Goal: Transaction & Acquisition: Download file/media

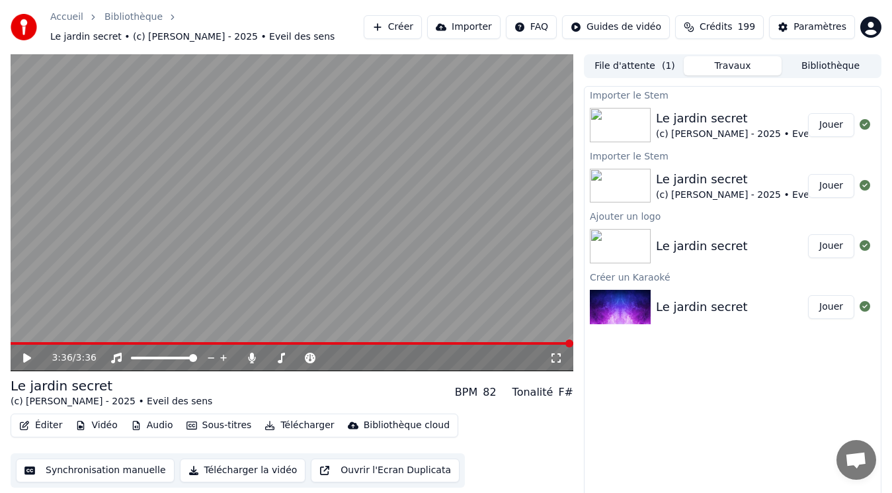
click at [160, 426] on button "Audio" at bounding box center [152, 425] width 53 height 19
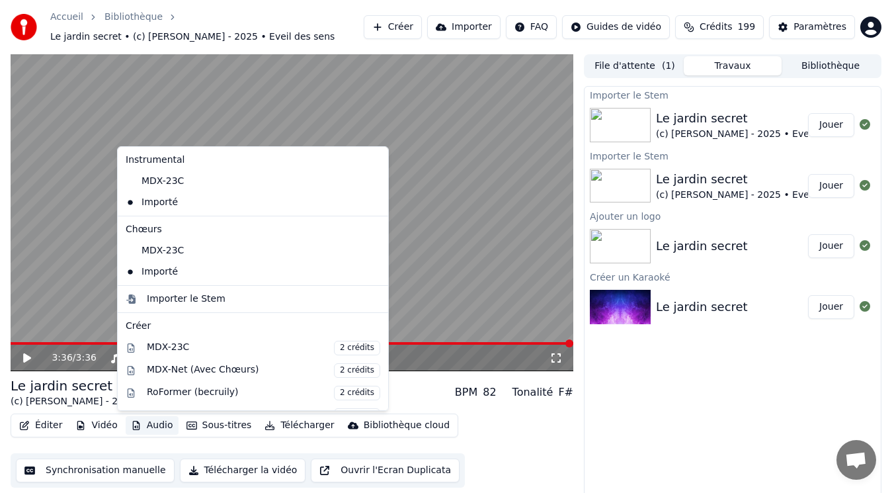
click at [371, 273] on icon at bounding box center [378, 272] width 15 height 11
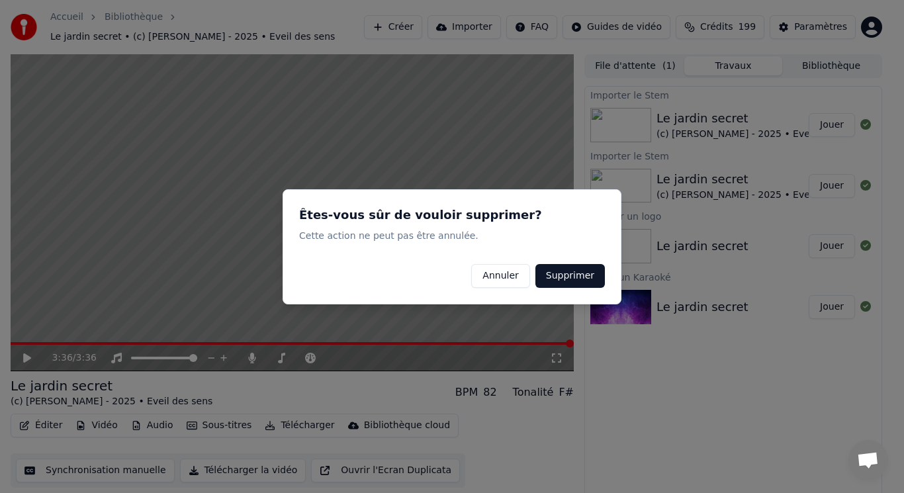
click at [576, 273] on button "Supprimer" at bounding box center [569, 275] width 69 height 24
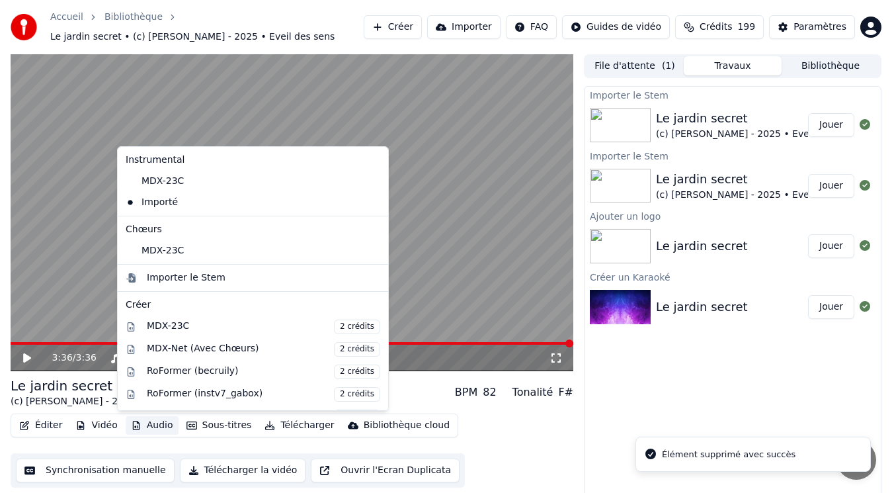
click at [151, 420] on button "Audio" at bounding box center [152, 425] width 53 height 19
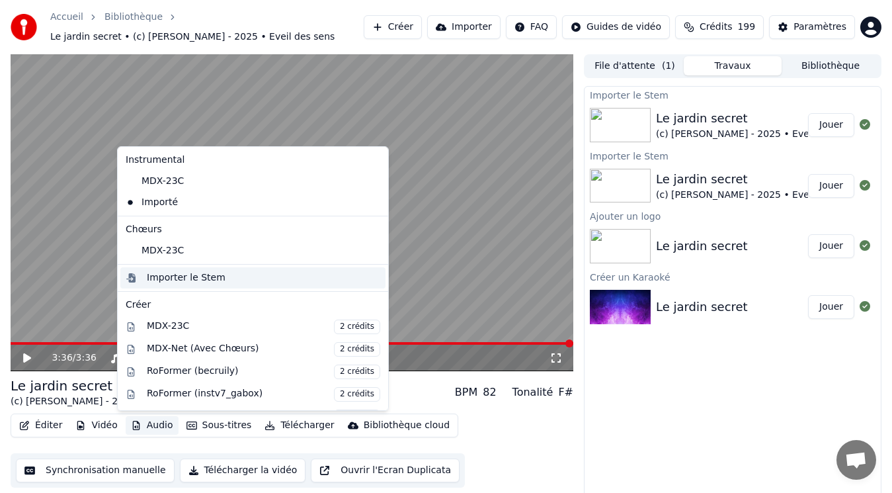
click at [189, 273] on div "Importer le Stem" at bounding box center [186, 277] width 79 height 13
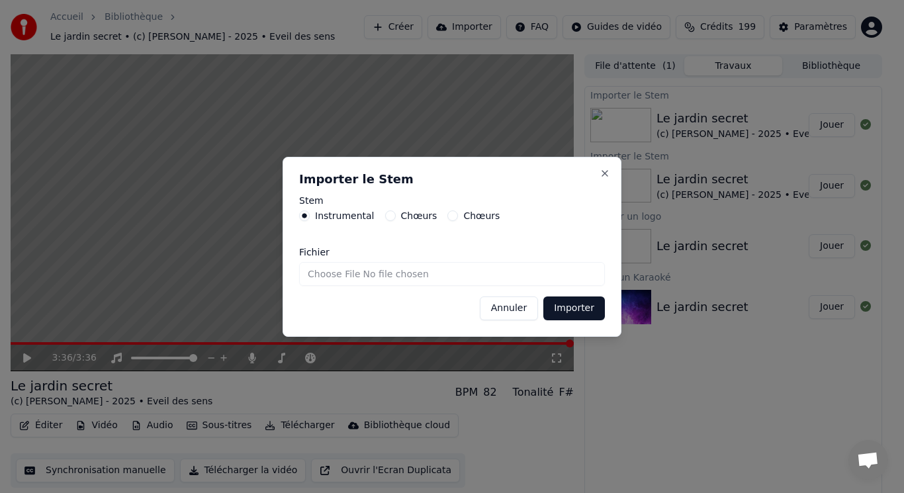
click at [402, 218] on label "Chœurs" at bounding box center [419, 215] width 36 height 9
click at [396, 218] on button "Chœurs" at bounding box center [390, 215] width 11 height 11
click at [315, 272] on input "Fichier" at bounding box center [452, 274] width 306 height 24
type input "**********"
click at [574, 309] on button "Importer" at bounding box center [574, 308] width 62 height 24
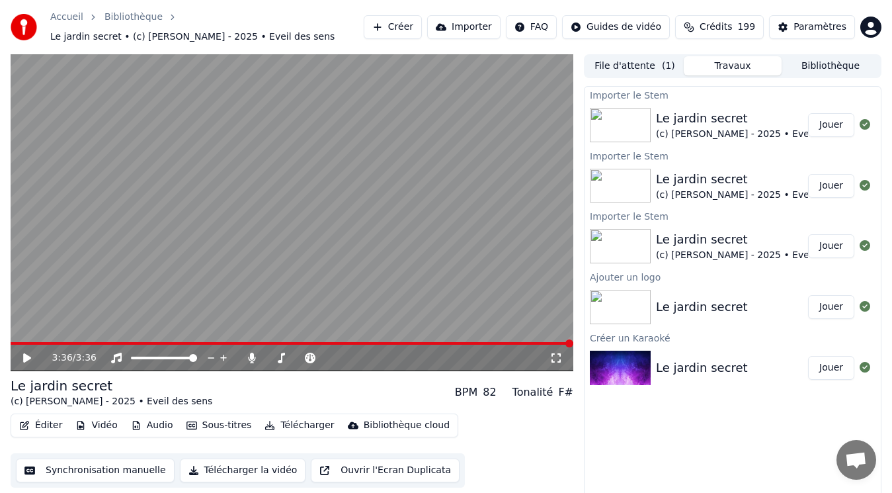
click at [163, 425] on button "Audio" at bounding box center [152, 425] width 53 height 19
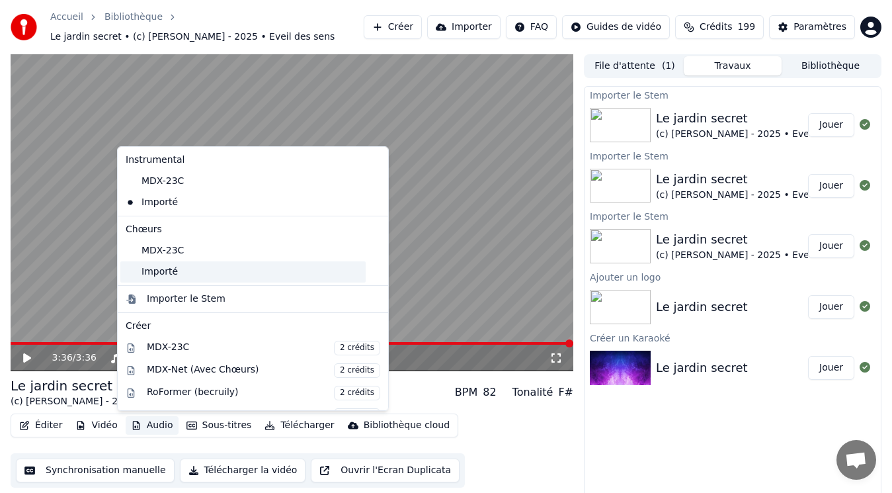
click at [165, 269] on div "Importé" at bounding box center [242, 271] width 245 height 21
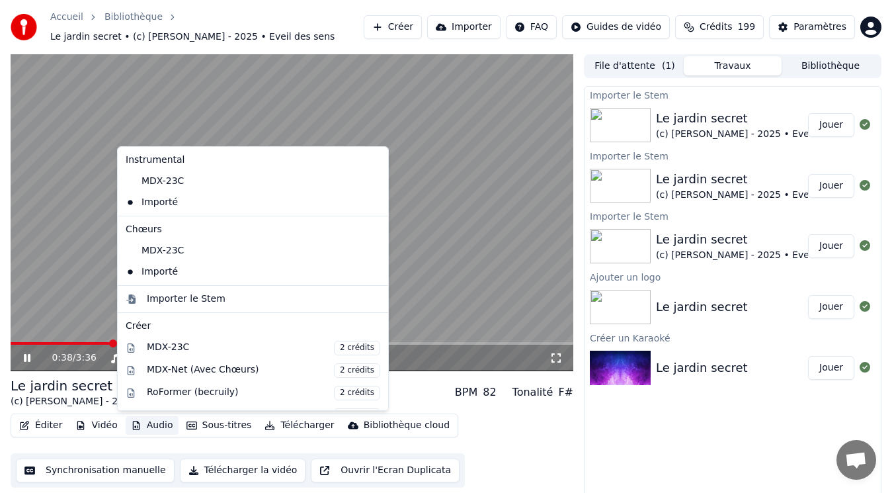
click at [151, 428] on button "Audio" at bounding box center [152, 425] width 53 height 19
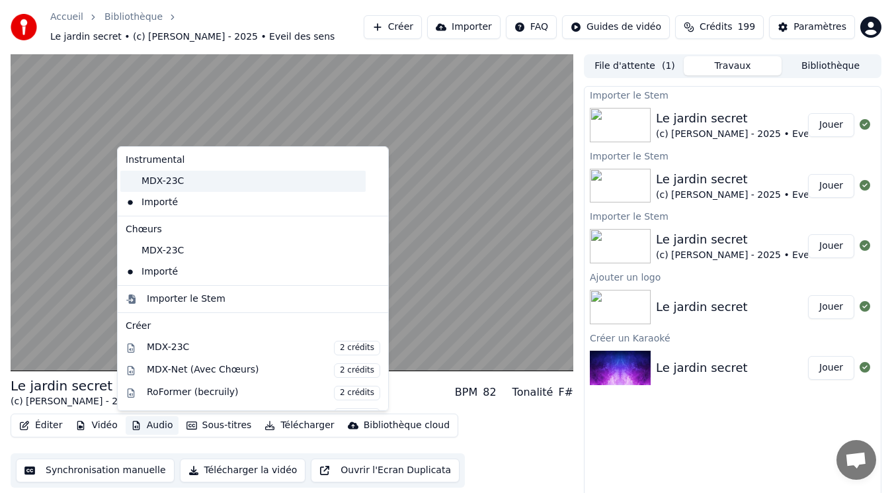
click at [202, 181] on div "MDX-23C" at bounding box center [242, 181] width 245 height 21
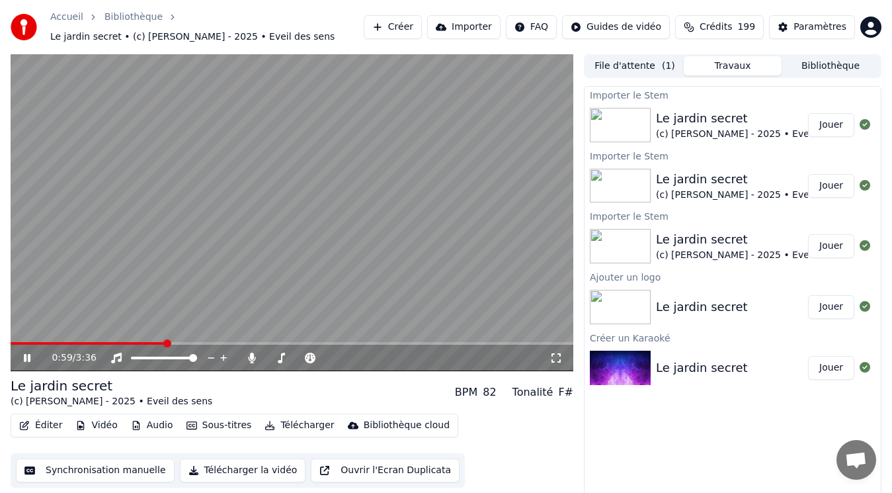
click at [753, 121] on div "Le jardin secret" at bounding box center [757, 118] width 202 height 19
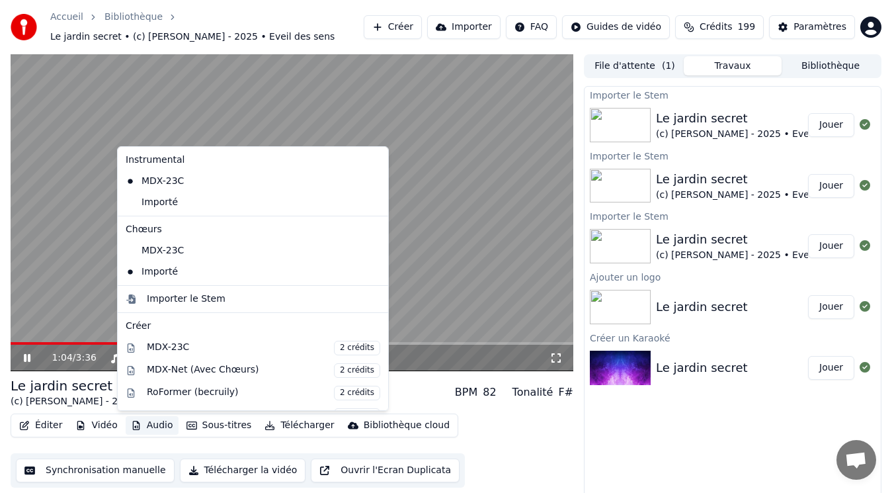
click at [143, 427] on button "Audio" at bounding box center [152, 425] width 53 height 19
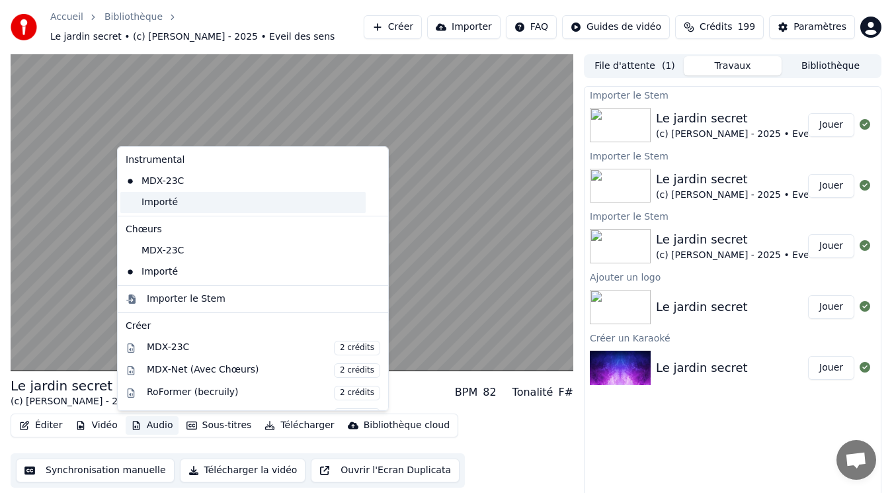
click at [204, 208] on div "Importé" at bounding box center [242, 202] width 245 height 21
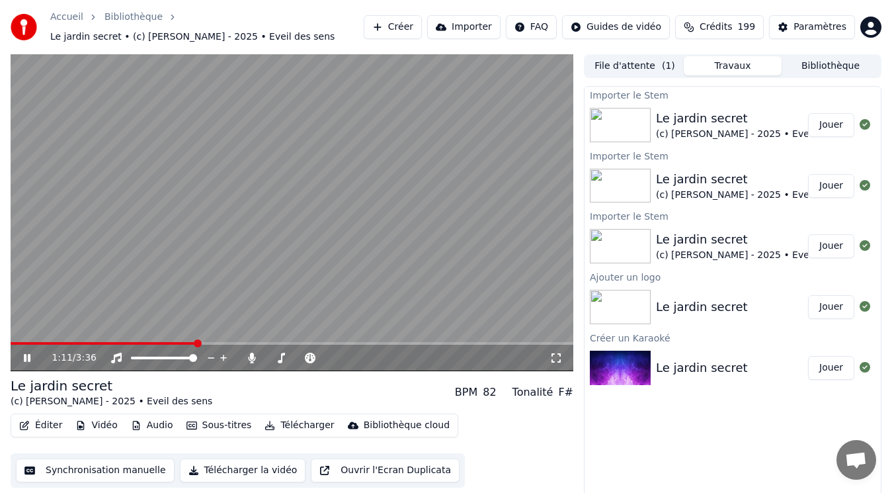
click at [142, 425] on button "Audio" at bounding box center [152, 425] width 53 height 19
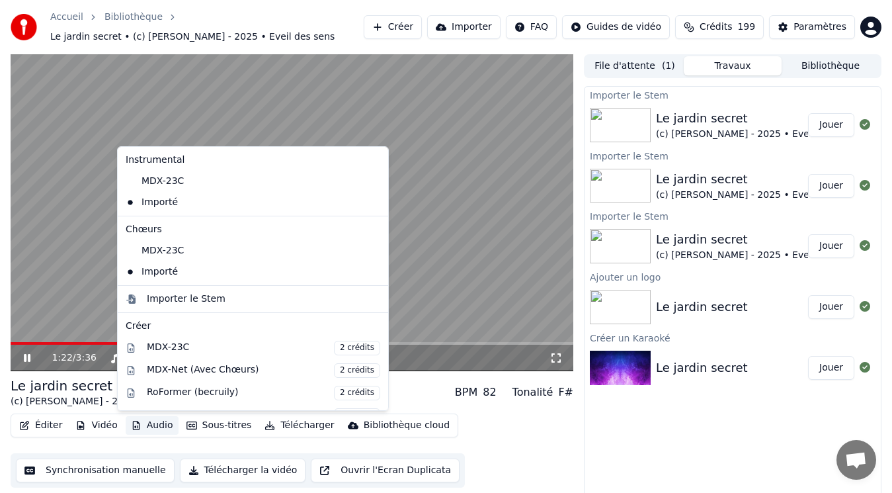
click at [456, 240] on video at bounding box center [292, 212] width 563 height 317
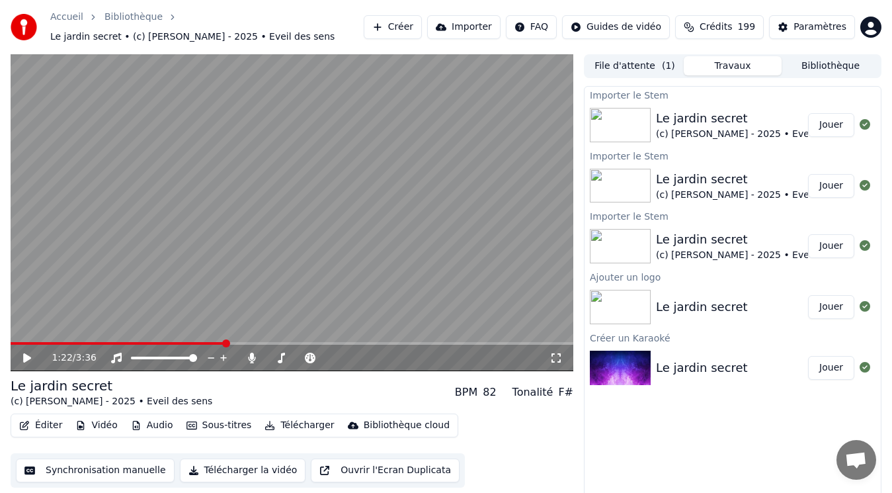
click at [835, 69] on button "Bibliothèque" at bounding box center [831, 65] width 98 height 19
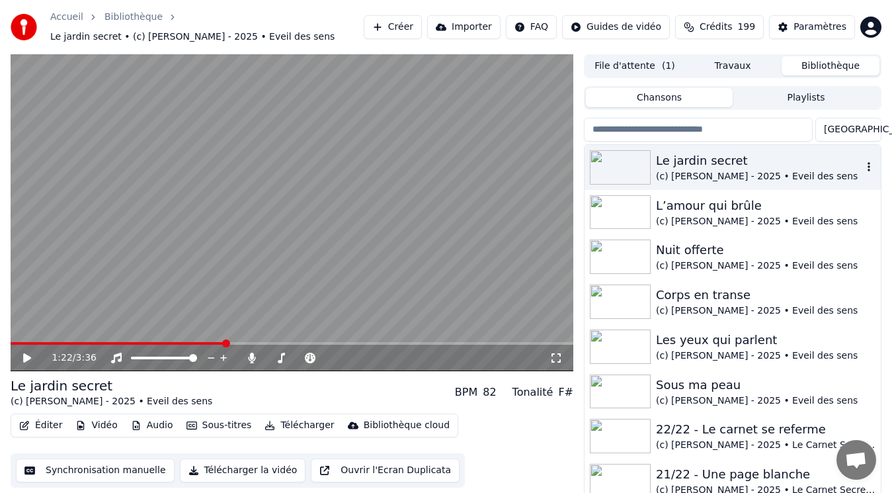
click at [697, 166] on div "Le jardin secret" at bounding box center [759, 160] width 206 height 19
click at [736, 206] on div "L’amour qui brûle" at bounding box center [759, 205] width 206 height 19
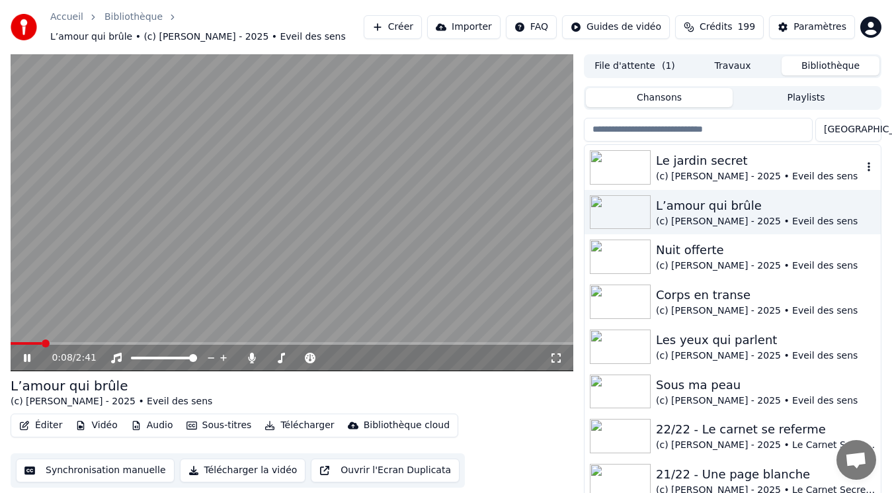
click at [704, 171] on div "(c) [PERSON_NAME] - 2025 • Eveil des sens" at bounding box center [759, 176] width 206 height 13
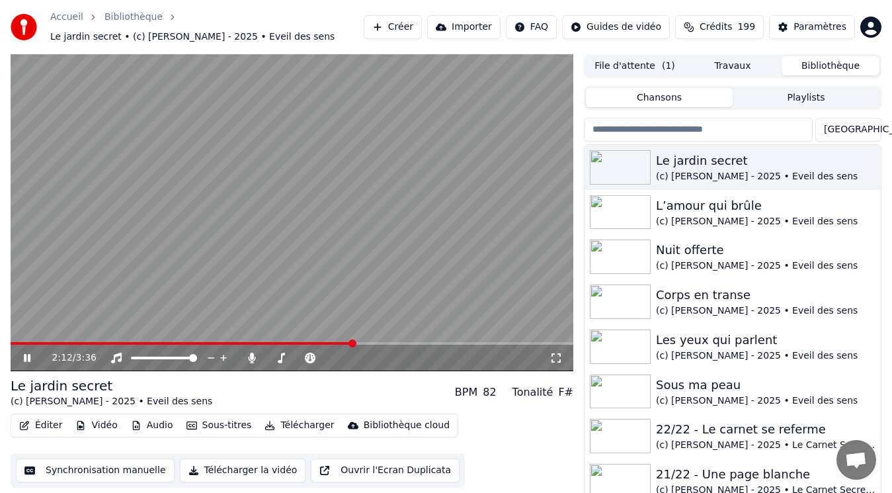
click at [355, 344] on span at bounding box center [292, 343] width 563 height 3
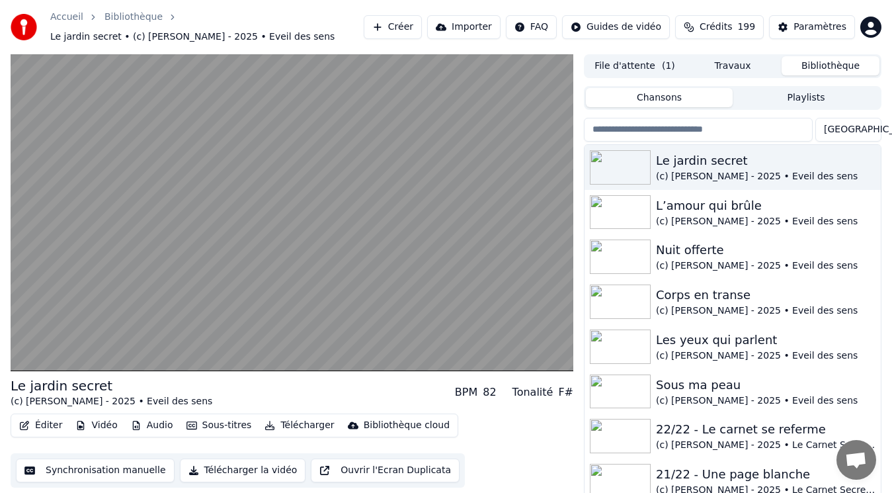
click at [136, 422] on button "Audio" at bounding box center [152, 425] width 53 height 19
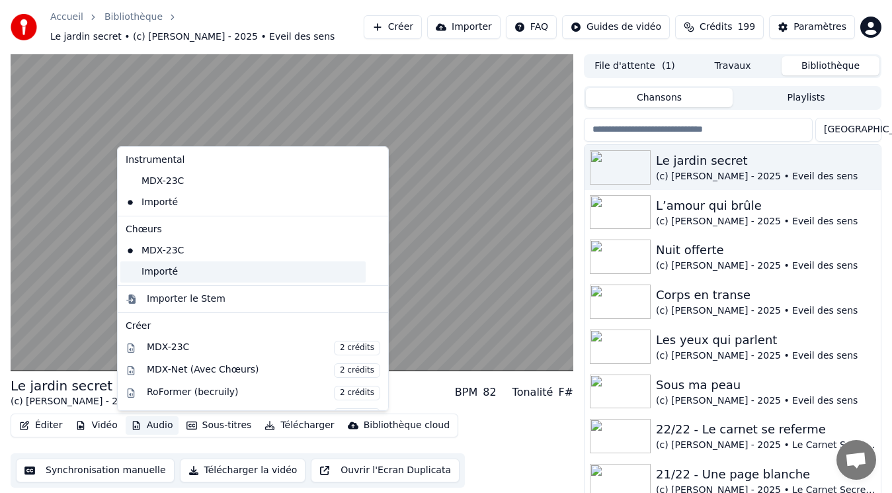
click at [181, 275] on div "Importé" at bounding box center [242, 271] width 245 height 21
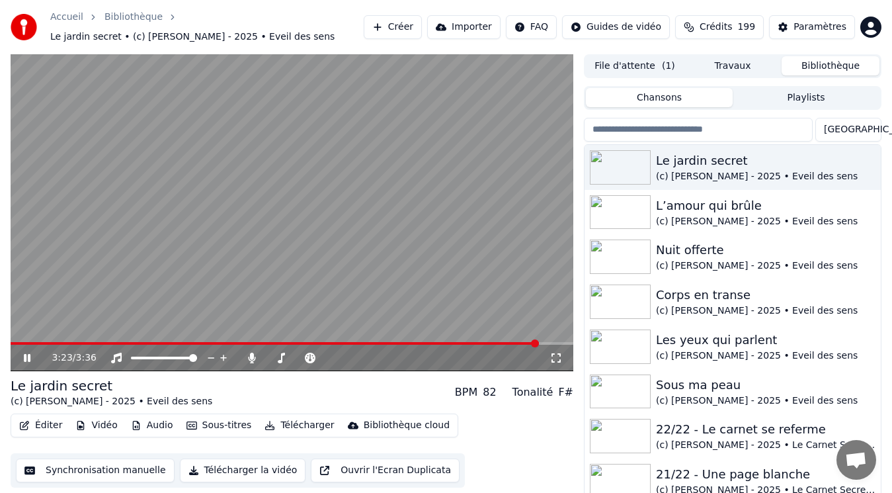
click at [407, 345] on div "3:23 / 3:36" at bounding box center [292, 358] width 563 height 26
click at [409, 340] on video at bounding box center [292, 212] width 563 height 317
click at [407, 342] on span at bounding box center [210, 343] width 398 height 3
click at [393, 264] on video at bounding box center [292, 212] width 563 height 317
click at [403, 342] on span at bounding box center [207, 343] width 392 height 3
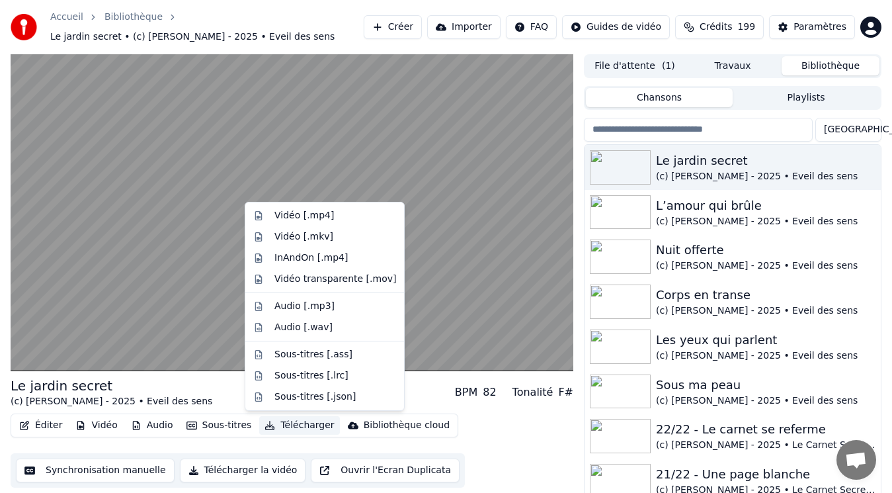
click at [295, 426] on button "Télécharger" at bounding box center [299, 425] width 80 height 19
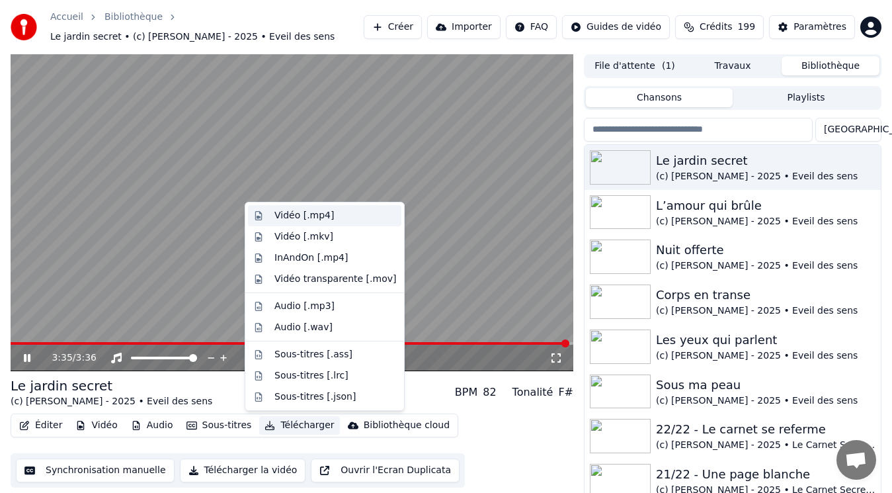
click at [294, 216] on div "Vidéo [.mp4]" at bounding box center [305, 215] width 60 height 13
